Goal: Task Accomplishment & Management: Manage account settings

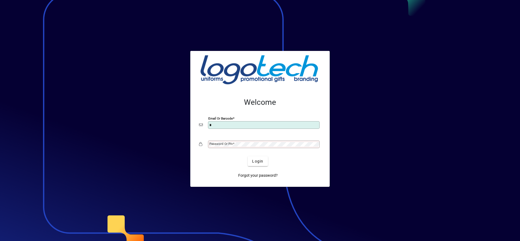
type input "**********"
click at [255, 162] on span "Login" at bounding box center [257, 161] width 11 height 6
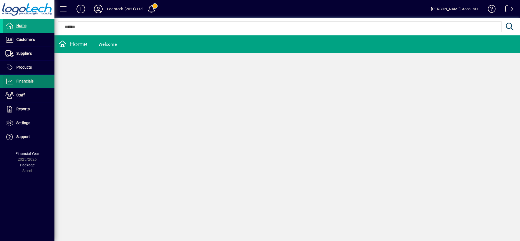
click at [31, 79] on span "Financials" at bounding box center [24, 81] width 17 height 4
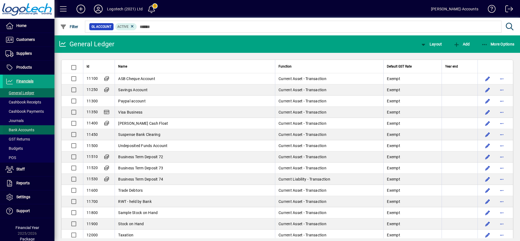
click at [18, 129] on span "Bank Accounts" at bounding box center [19, 130] width 29 height 4
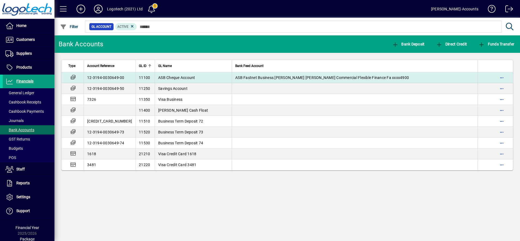
click at [159, 77] on span "ASB Cheque Account" at bounding box center [176, 77] width 37 height 4
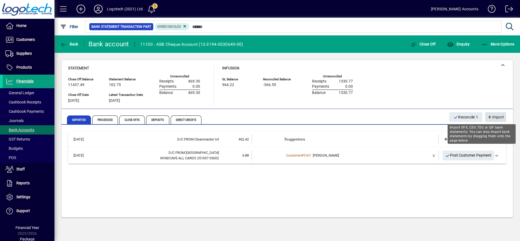
click at [497, 116] on span "Import" at bounding box center [495, 117] width 17 height 9
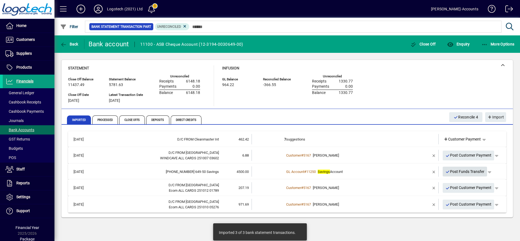
click at [463, 169] on span "Post Funds Transfer" at bounding box center [464, 171] width 39 height 9
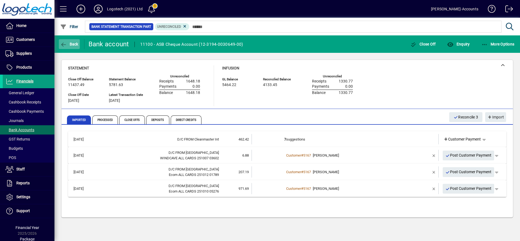
click at [72, 44] on span "Back" at bounding box center [69, 44] width 18 height 4
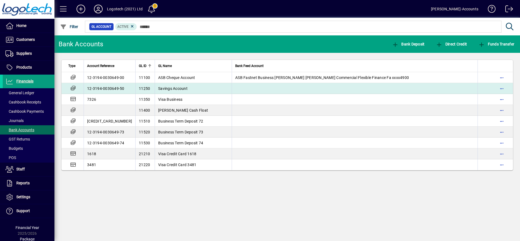
click at [158, 86] on span "Savings Account" at bounding box center [172, 88] width 29 height 4
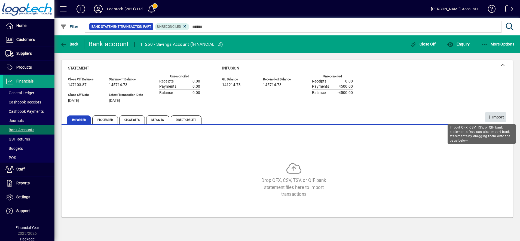
click at [495, 114] on span "Import" at bounding box center [495, 117] width 17 height 9
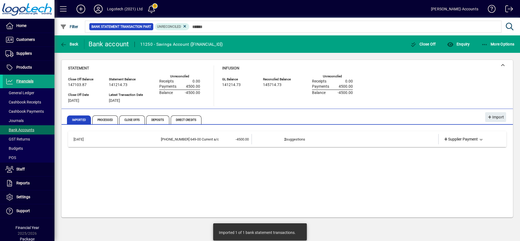
click at [288, 139] on td "2 suggestions" at bounding box center [345, 139] width 122 height 10
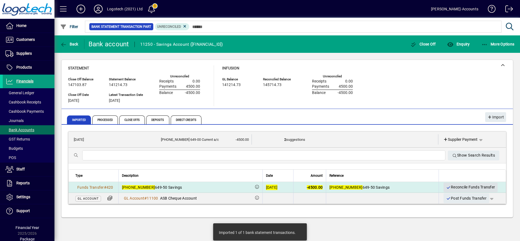
click at [458, 188] on span "Reconcile Funds Transfer" at bounding box center [470, 187] width 49 height 9
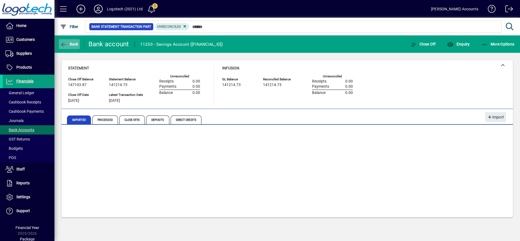
click at [75, 43] on span "Back" at bounding box center [69, 44] width 18 height 4
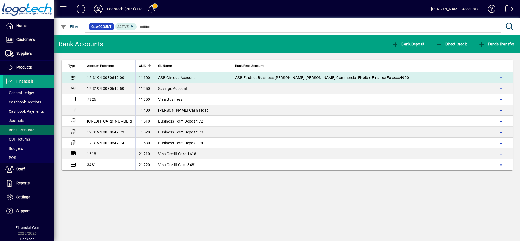
click at [162, 77] on span "ASB Cheque Account" at bounding box center [176, 77] width 37 height 4
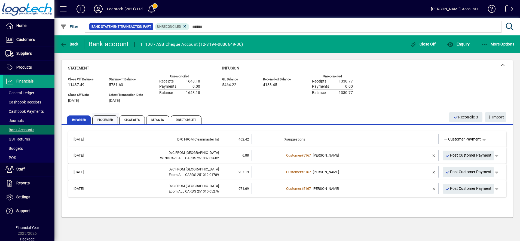
click at [102, 122] on span "Processed" at bounding box center [105, 119] width 26 height 9
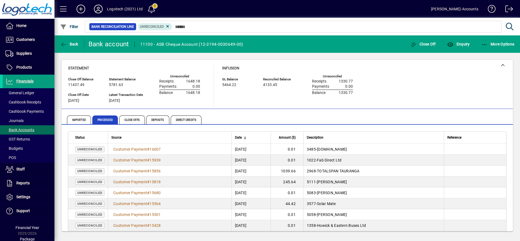
click at [102, 122] on span "Processed" at bounding box center [105, 119] width 26 height 9
click at [132, 169] on span "Customer Payment" at bounding box center [130, 171] width 34 height 4
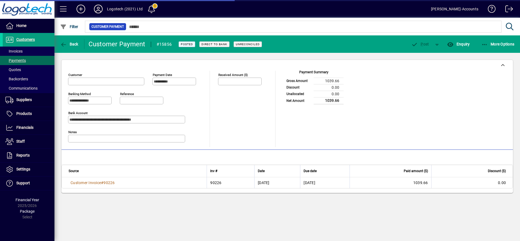
type input "**********"
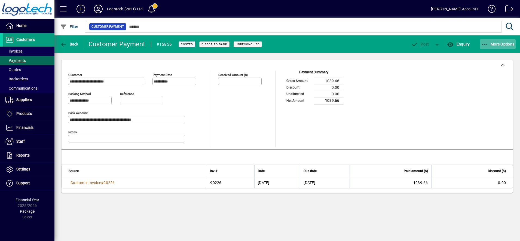
click at [499, 44] on span "More Options" at bounding box center [497, 44] width 33 height 4
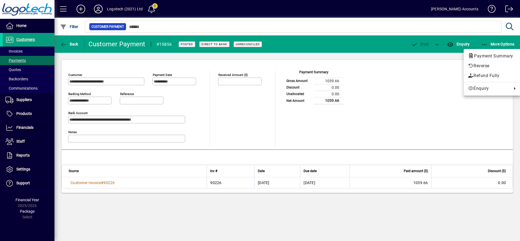
drag, startPoint x: 30, startPoint y: 39, endPoint x: 296, endPoint y: -31, distance: 274.7
click at [296, 0] on html "**********" at bounding box center [260, 120] width 520 height 241
click at [208, 109] on div at bounding box center [260, 120] width 520 height 241
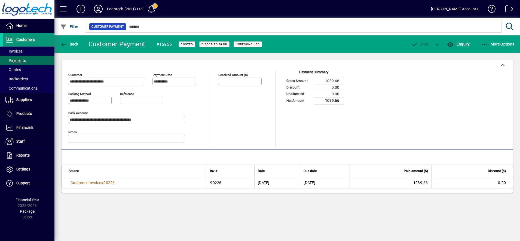
click at [33, 41] on span "Customers" at bounding box center [25, 39] width 19 height 4
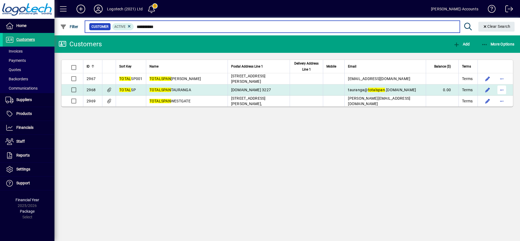
type input "**********"
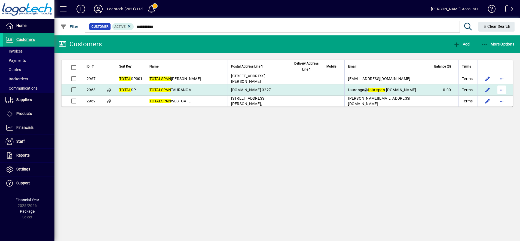
click at [501, 91] on span "button" at bounding box center [501, 89] width 13 height 13
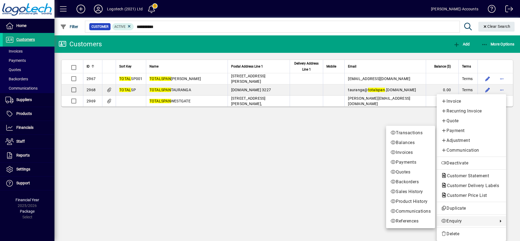
click at [453, 219] on span "Enquiry" at bounding box center [468, 221] width 54 height 7
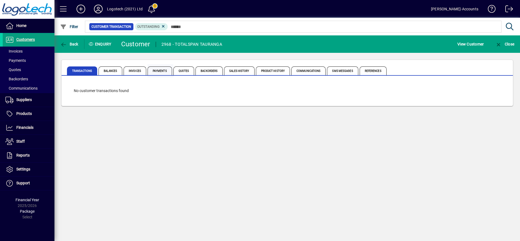
click at [155, 71] on span "Payments" at bounding box center [160, 70] width 24 height 9
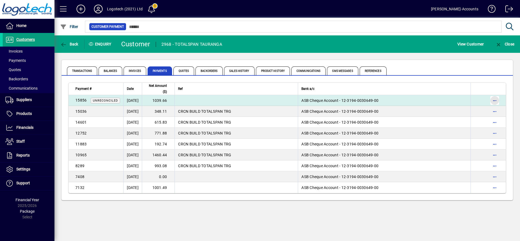
click at [493, 102] on span "button" at bounding box center [494, 100] width 13 height 13
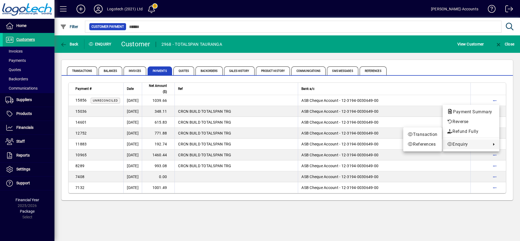
click at [459, 141] on span "Enquiry" at bounding box center [467, 144] width 41 height 7
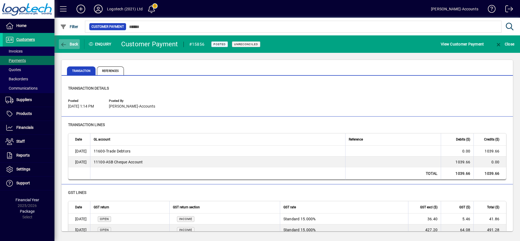
click at [69, 41] on span "button" at bounding box center [69, 44] width 21 height 13
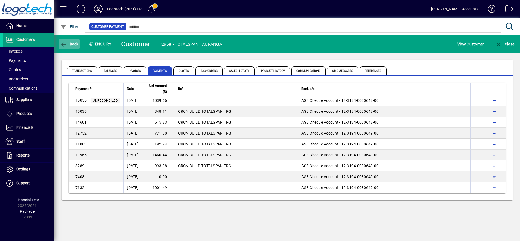
click at [72, 43] on span "Back" at bounding box center [69, 44] width 18 height 4
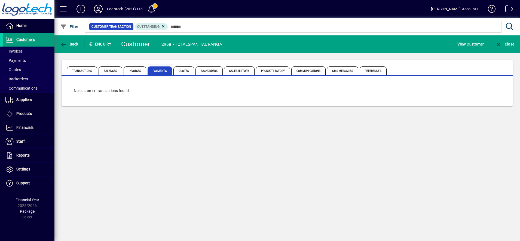
click at [161, 72] on span "Payments" at bounding box center [160, 70] width 24 height 9
click at [70, 44] on span "Back" at bounding box center [69, 44] width 18 height 4
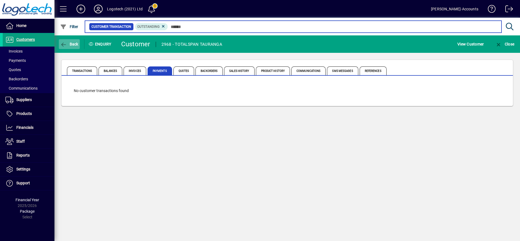
type input "*********"
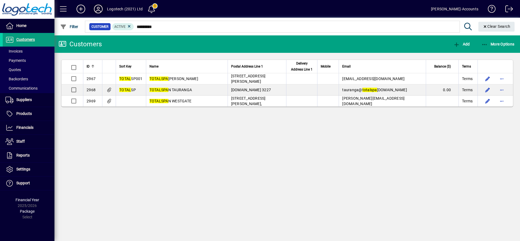
click at [99, 8] on icon at bounding box center [98, 9] width 11 height 9
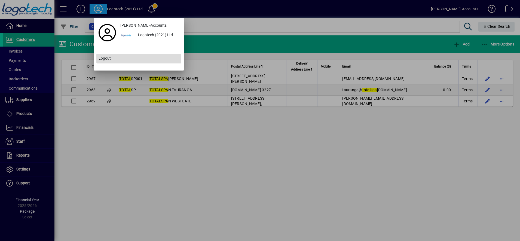
click at [104, 59] on span "Logout" at bounding box center [105, 59] width 12 height 6
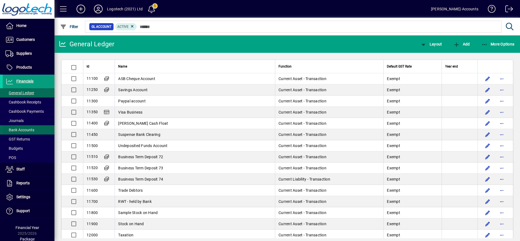
click at [28, 128] on span "Bank Accounts" at bounding box center [19, 130] width 29 height 4
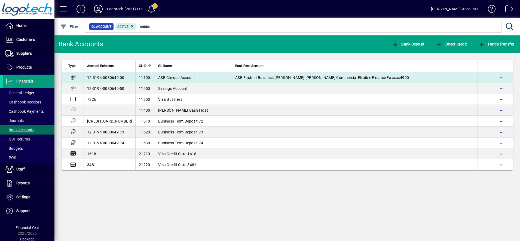
click at [158, 77] on span "ASB Cheque Account" at bounding box center [176, 77] width 37 height 4
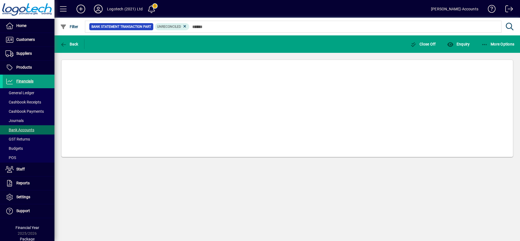
click at [158, 77] on mat-card at bounding box center [287, 108] width 452 height 97
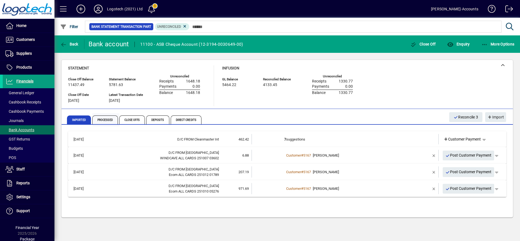
click at [104, 120] on span "Processed" at bounding box center [105, 119] width 26 height 9
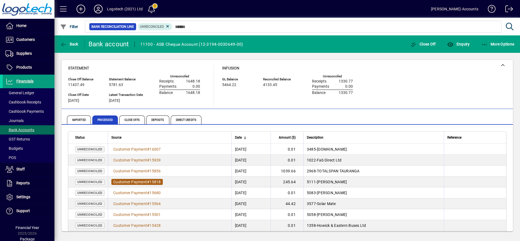
click at [127, 182] on span "Customer Payment" at bounding box center [130, 182] width 34 height 4
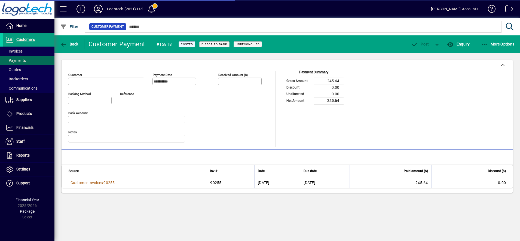
type input "**********"
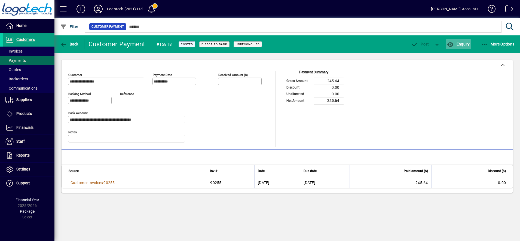
click at [466, 42] on span "Enquiry" at bounding box center [458, 44] width 23 height 4
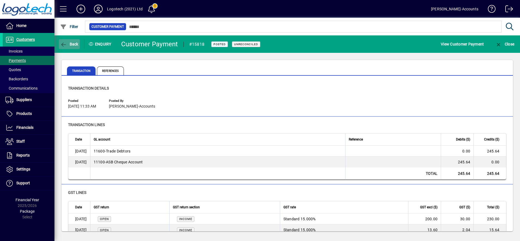
click at [75, 45] on span "Back" at bounding box center [69, 44] width 18 height 4
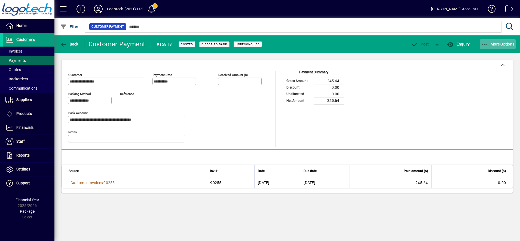
click at [504, 45] on span "More Options" at bounding box center [497, 44] width 33 height 4
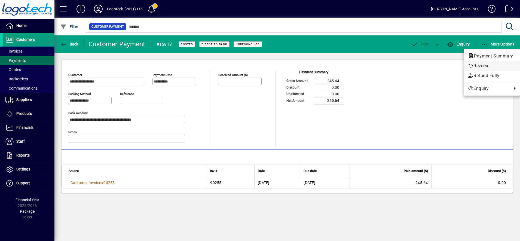
click at [477, 65] on span "Reverse" at bounding box center [492, 66] width 48 height 7
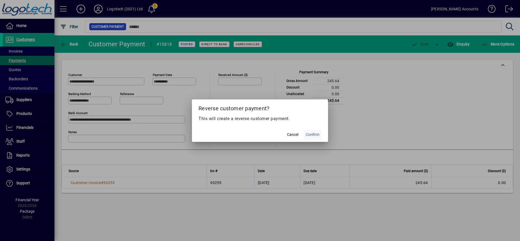
click at [315, 134] on span "Confirm" at bounding box center [313, 135] width 14 height 6
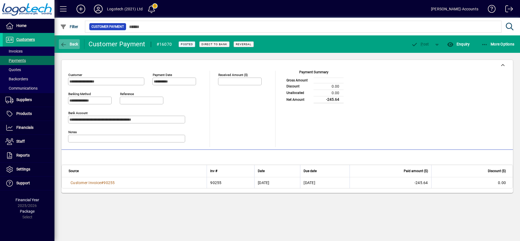
click at [70, 43] on span "Back" at bounding box center [69, 44] width 18 height 4
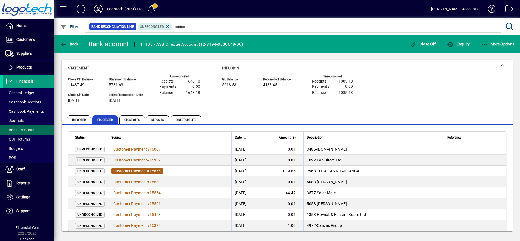
click at [126, 170] on span "Customer Payment" at bounding box center [130, 171] width 34 height 4
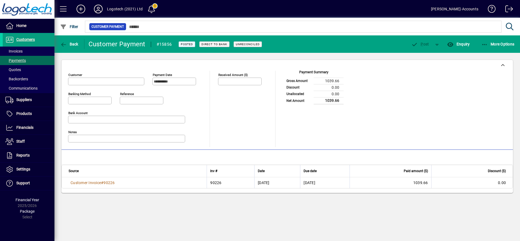
type input "**********"
click at [502, 45] on span "More Options" at bounding box center [497, 44] width 33 height 4
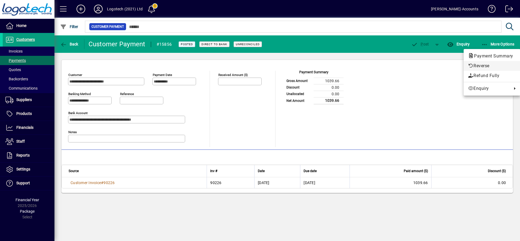
click at [479, 65] on span "Reverse" at bounding box center [492, 66] width 48 height 7
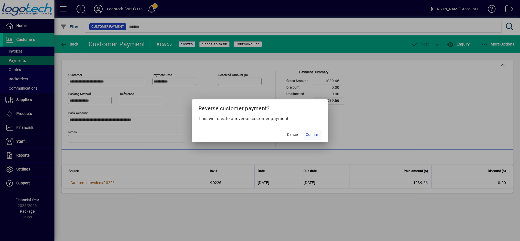
click at [314, 133] on span "Confirm" at bounding box center [313, 135] width 14 height 6
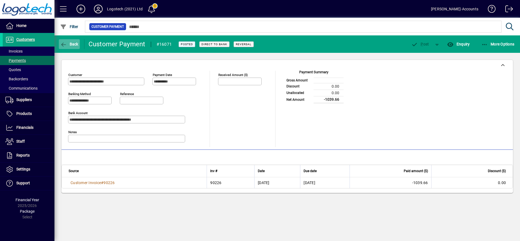
click at [71, 44] on span "Back" at bounding box center [69, 44] width 18 height 4
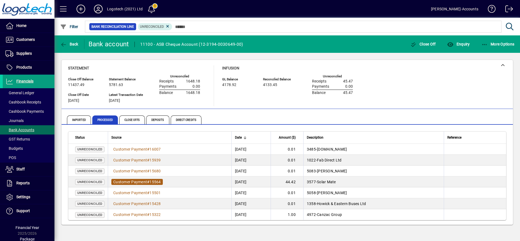
click at [127, 181] on span "Customer Payment" at bounding box center [130, 182] width 34 height 4
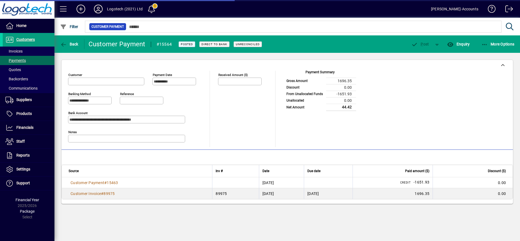
type input "**********"
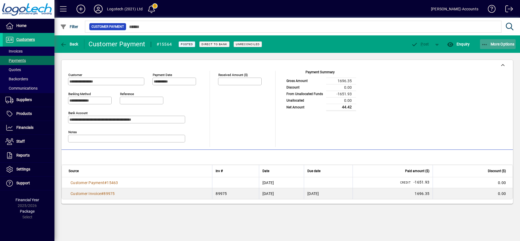
click at [501, 46] on span "More Options" at bounding box center [497, 44] width 33 height 4
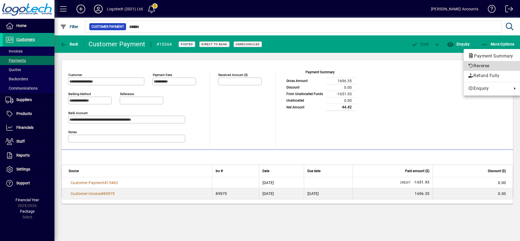
click at [478, 65] on span "Reverse" at bounding box center [492, 66] width 48 height 7
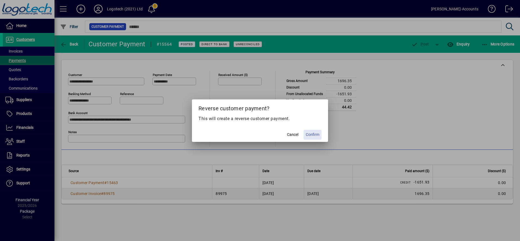
click at [313, 133] on span "Confirm" at bounding box center [313, 135] width 14 height 6
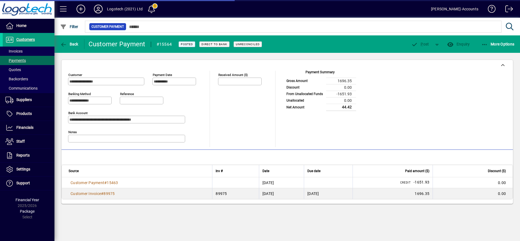
type input "********"
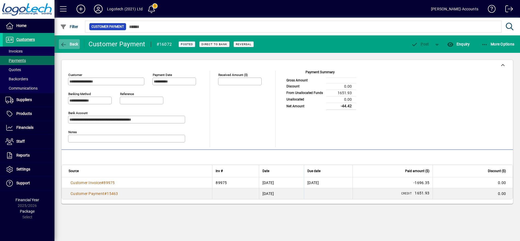
click at [71, 45] on span "Back" at bounding box center [69, 44] width 18 height 4
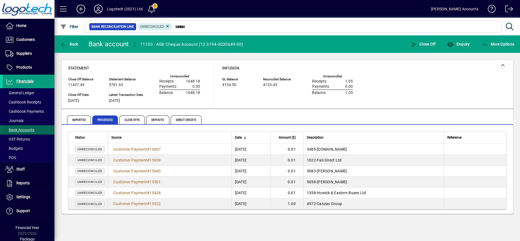
click at [17, 130] on span "Bank Accounts" at bounding box center [19, 130] width 29 height 4
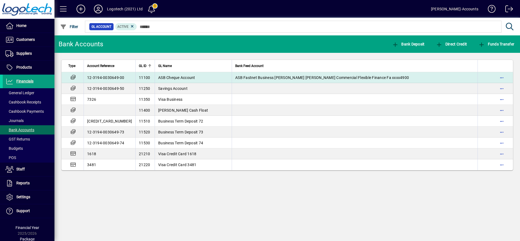
click at [161, 81] on td "ASB Cheque Account" at bounding box center [193, 77] width 77 height 11
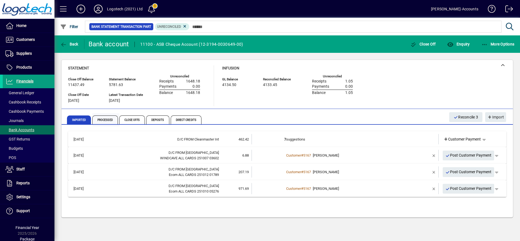
click at [104, 120] on span "Processed" at bounding box center [105, 119] width 26 height 9
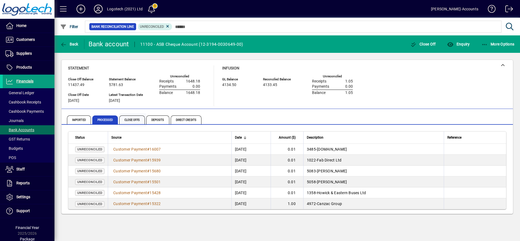
click at [130, 119] on span "Close Offs" at bounding box center [132, 119] width 26 height 9
